Goal: Information Seeking & Learning: Learn about a topic

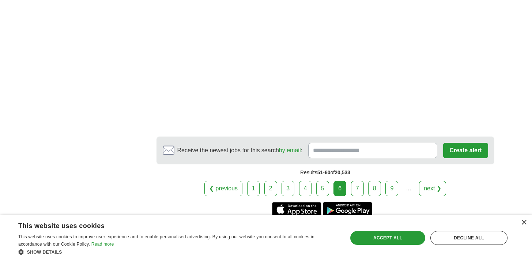
click at [368, 181] on div "❮ previous 1 2 3 4 5 6 7 8 9" at bounding box center [326, 188] width 338 height 15
click at [362, 181] on link "7" at bounding box center [357, 188] width 13 height 15
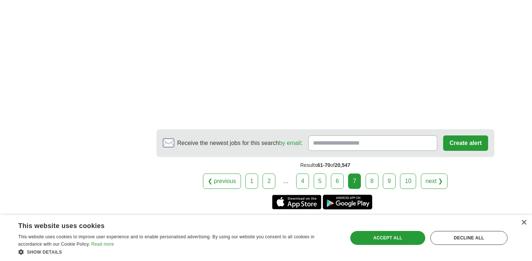
scroll to position [1412, 0]
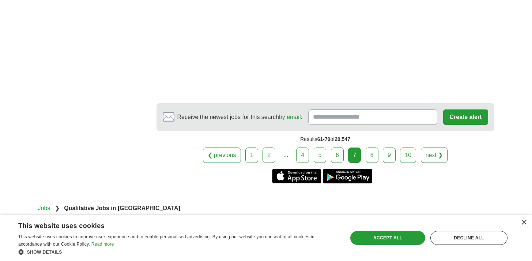
click at [377, 147] on link "8" at bounding box center [372, 154] width 13 height 15
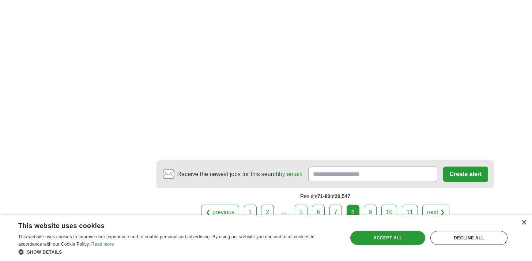
scroll to position [1304, 0]
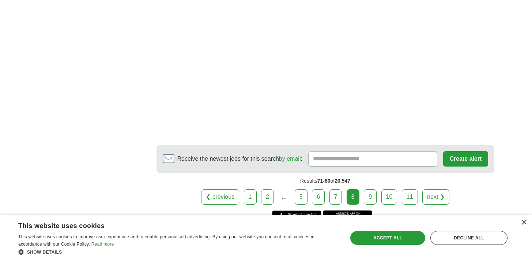
click at [369, 189] on link "9" at bounding box center [370, 196] width 13 height 15
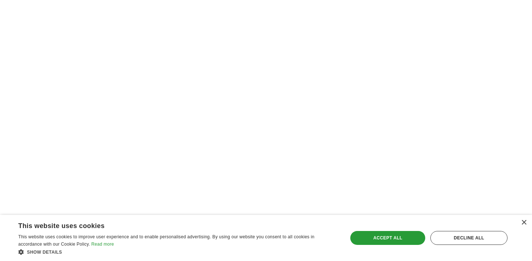
scroll to position [1405, 0]
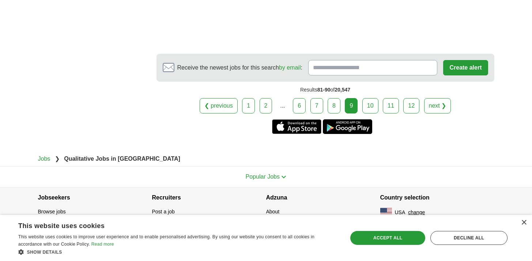
click at [371, 110] on link "10" at bounding box center [370, 105] width 16 height 15
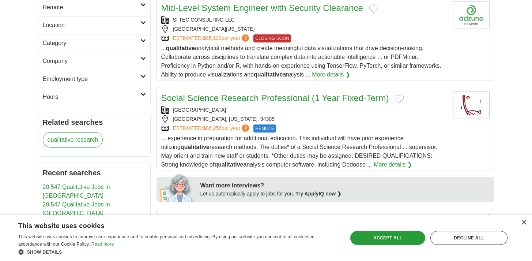
scroll to position [179, 0]
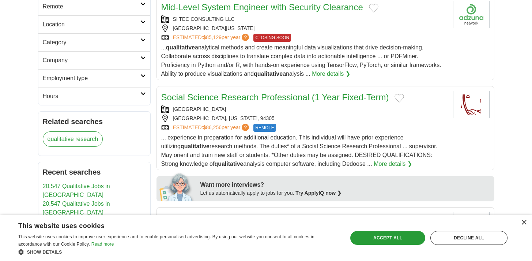
click at [374, 160] on link "More details ❯" at bounding box center [393, 163] width 38 height 9
